Goal: Task Accomplishment & Management: Manage account settings

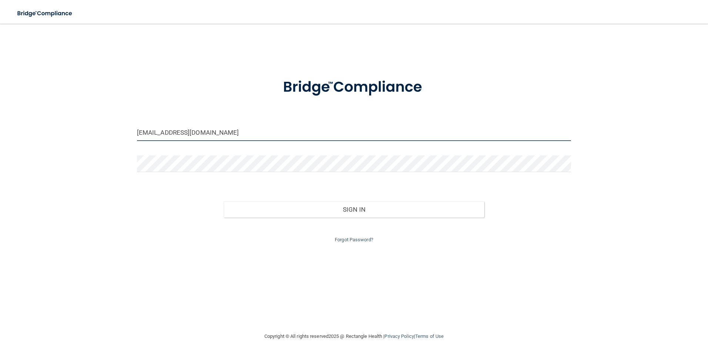
click at [185, 124] on input "[EMAIL_ADDRESS][DOMAIN_NAME]" at bounding box center [354, 132] width 435 height 17
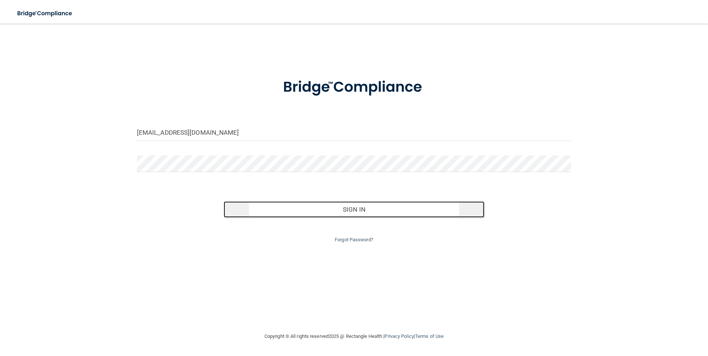
click at [412, 206] on button "Sign In" at bounding box center [354, 210] width 261 height 16
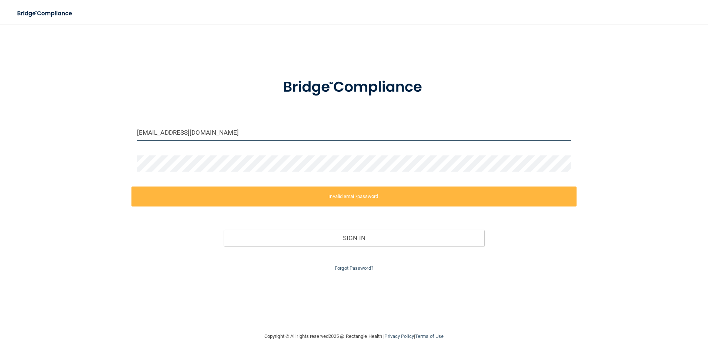
type input "[EMAIL_ADDRESS][DOMAIN_NAME]"
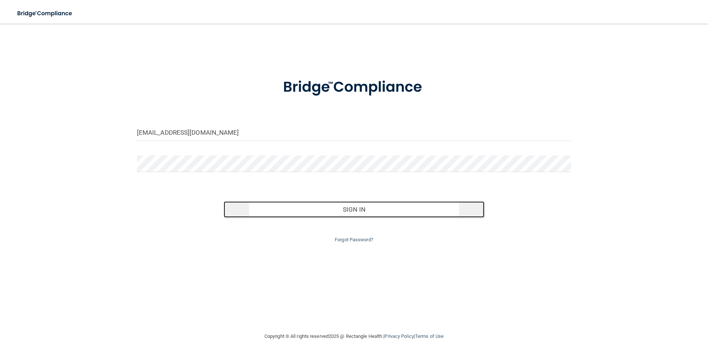
click at [353, 210] on button "Sign In" at bounding box center [354, 210] width 261 height 16
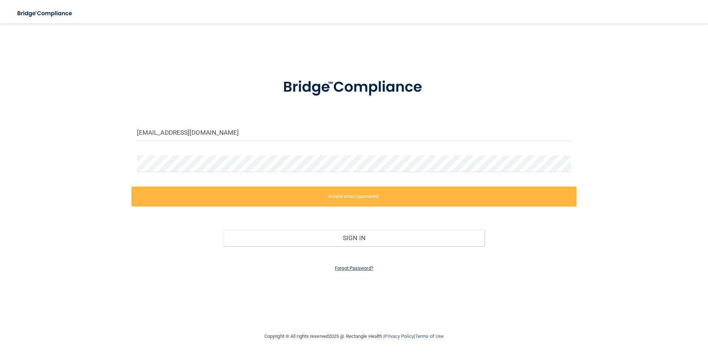
click at [352, 269] on link "Forgot Password?" at bounding box center [354, 269] width 39 height 6
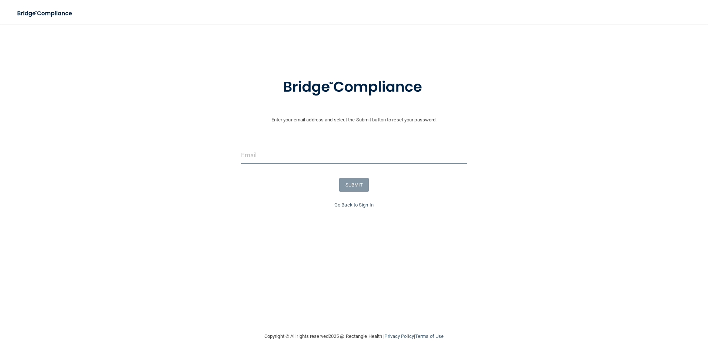
click at [316, 161] on input "email" at bounding box center [354, 155] width 226 height 17
type input "[EMAIL_ADDRESS][DOMAIN_NAME]"
click at [357, 184] on button "SUBMIT" at bounding box center [354, 185] width 30 height 14
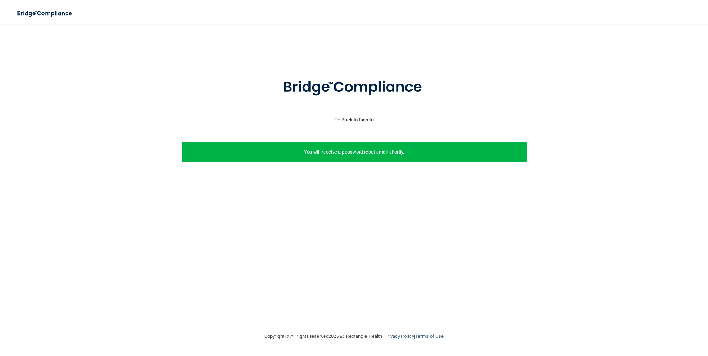
click at [366, 120] on link "Go Back to Sign In" at bounding box center [353, 120] width 39 height 6
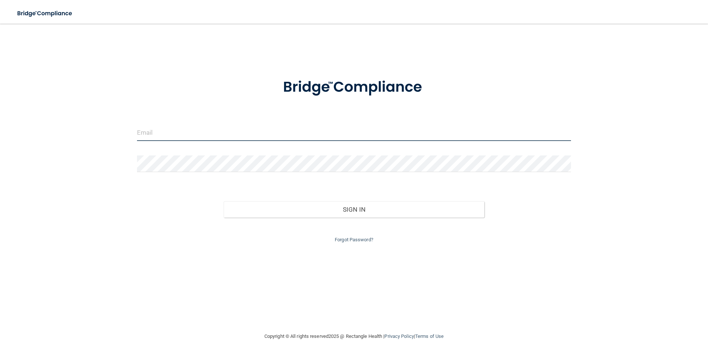
type input "[EMAIL_ADDRESS][DOMAIN_NAME]"
click at [352, 242] on link "Forgot Password?" at bounding box center [354, 240] width 39 height 6
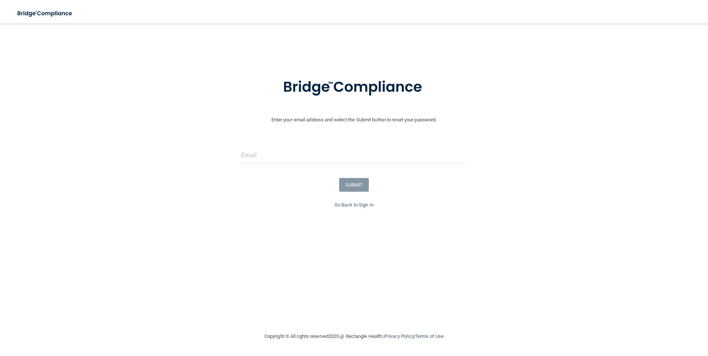
click at [257, 169] on form "Enter your email address and select the Submit button to reset your password. S…" at bounding box center [354, 134] width 701 height 133
drag, startPoint x: 259, startPoint y: 156, endPoint x: 259, endPoint y: 161, distance: 4.5
click at [259, 156] on input "email" at bounding box center [354, 155] width 226 height 17
type input "[EMAIL_ADDRESS][DOMAIN_NAME]"
click at [346, 187] on button "SUBMIT" at bounding box center [354, 185] width 30 height 14
